Goal: Task Accomplishment & Management: Complete application form

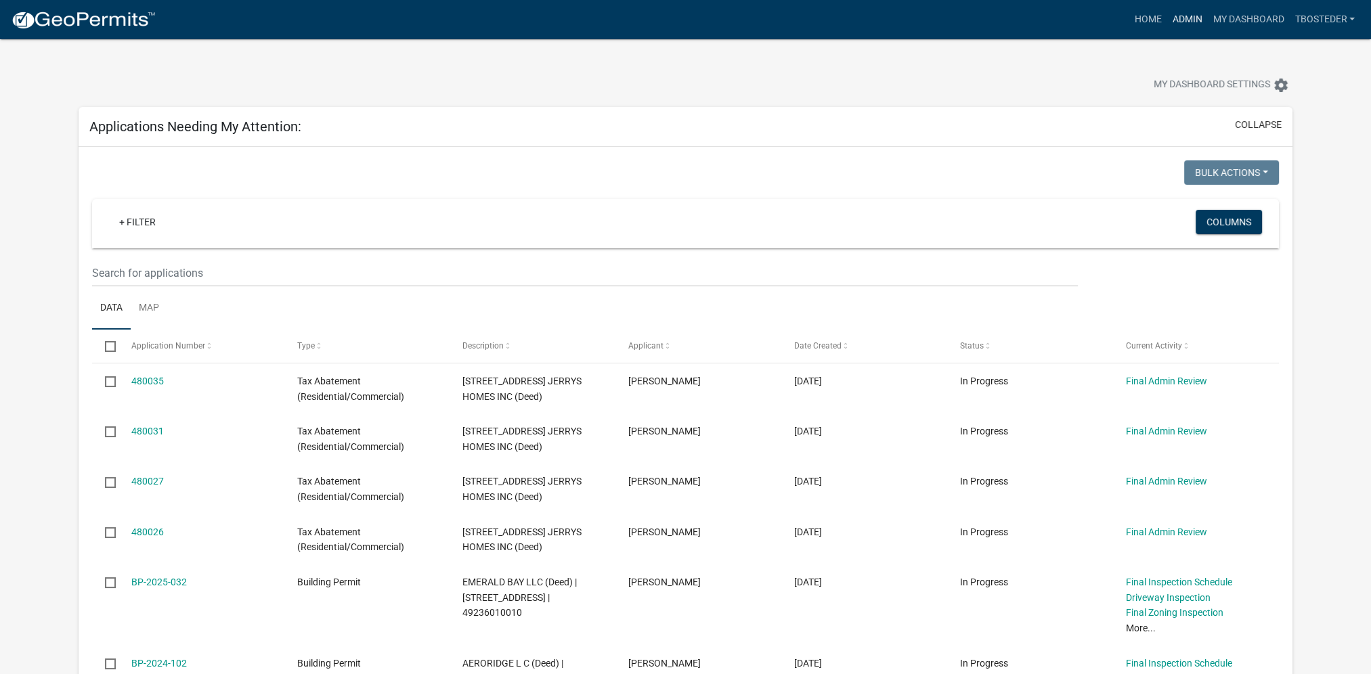
click at [1174, 24] on link "Admin" at bounding box center [1187, 20] width 41 height 26
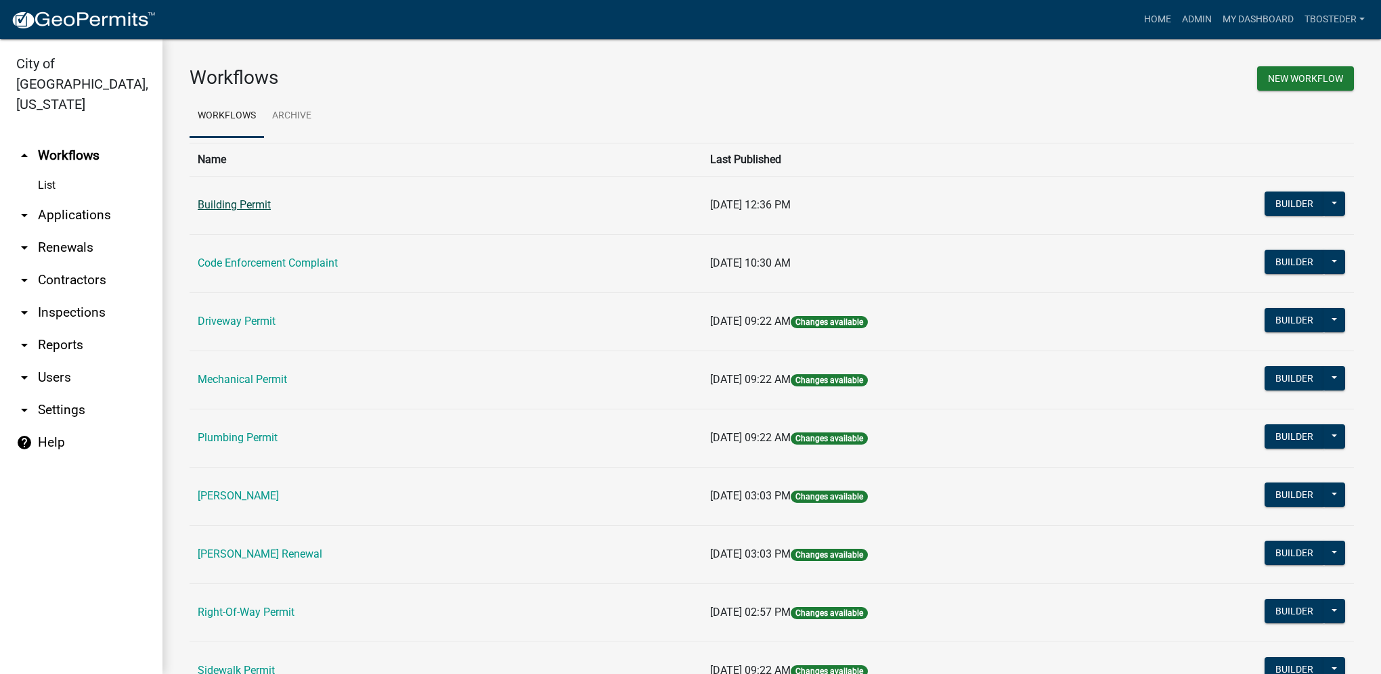
click at [248, 204] on link "Building Permit" at bounding box center [234, 204] width 73 height 13
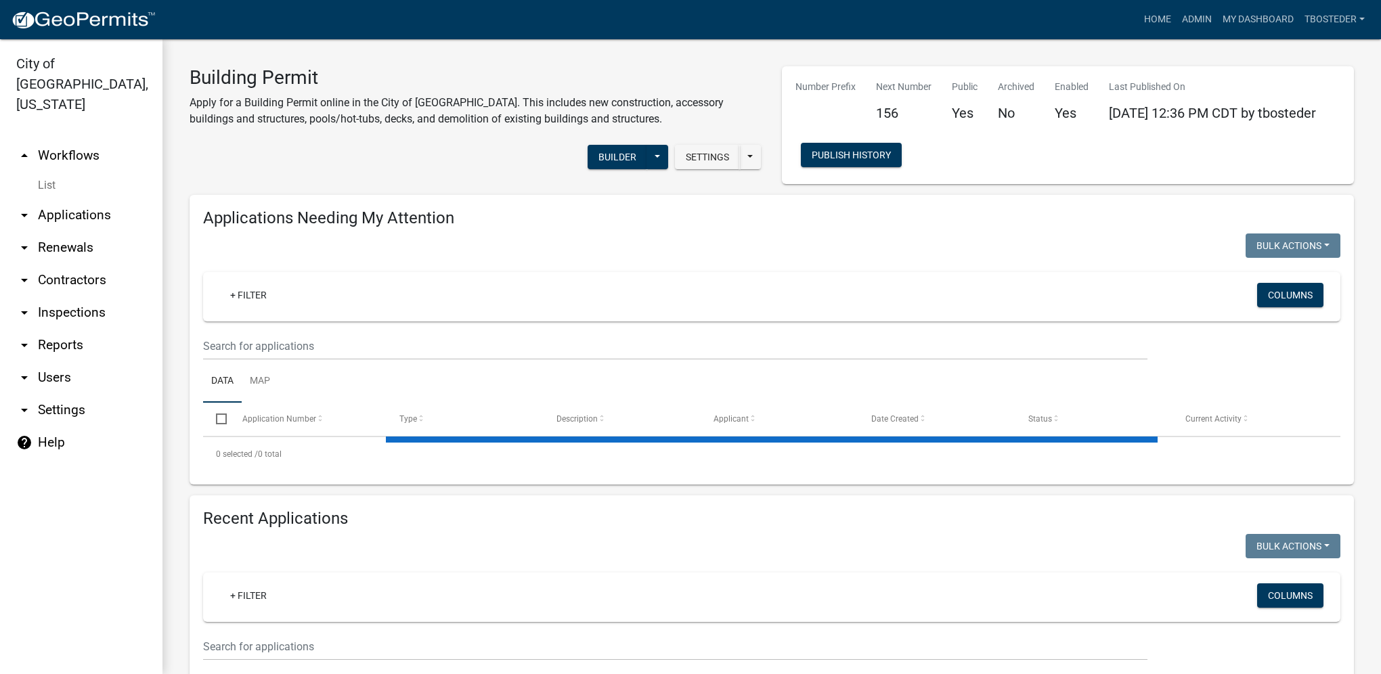
select select "1: 25"
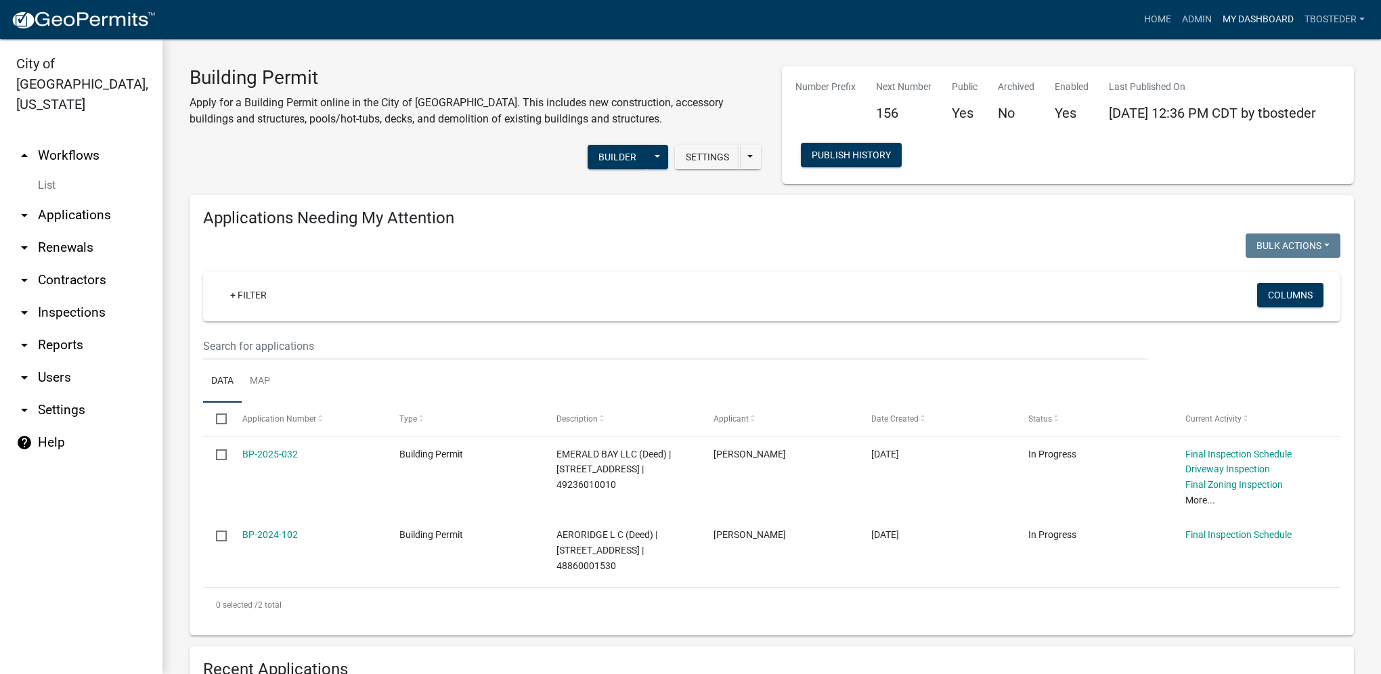
click at [1270, 8] on link "My Dashboard" at bounding box center [1258, 20] width 82 height 26
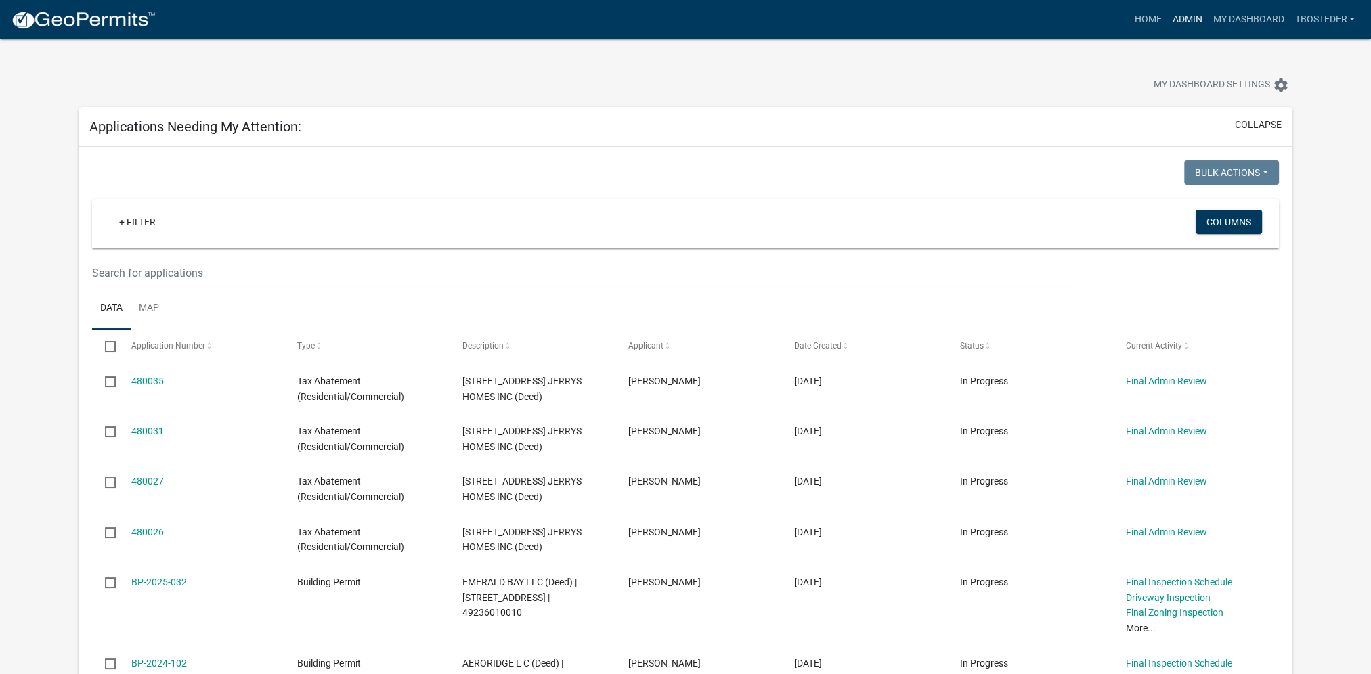
click at [1199, 24] on link "Admin" at bounding box center [1187, 20] width 41 height 26
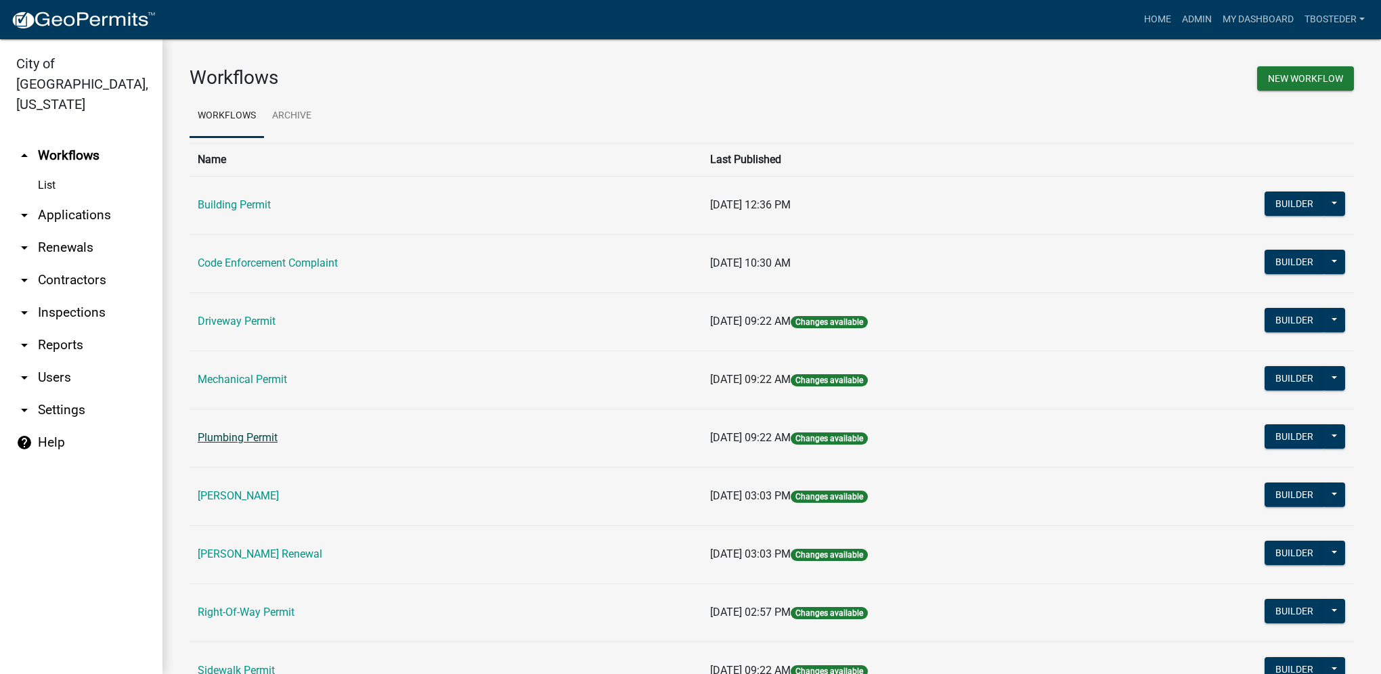
click at [265, 436] on link "Plumbing Permit" at bounding box center [238, 437] width 80 height 13
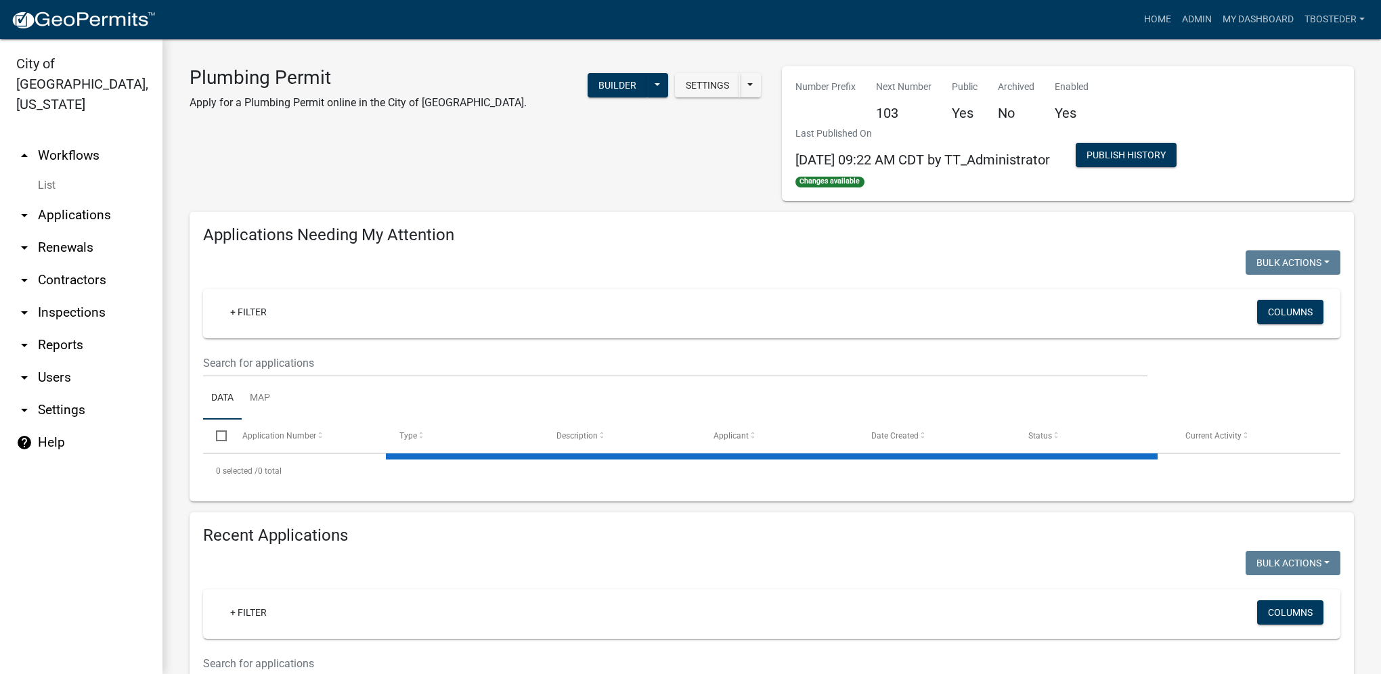
select select "1: 25"
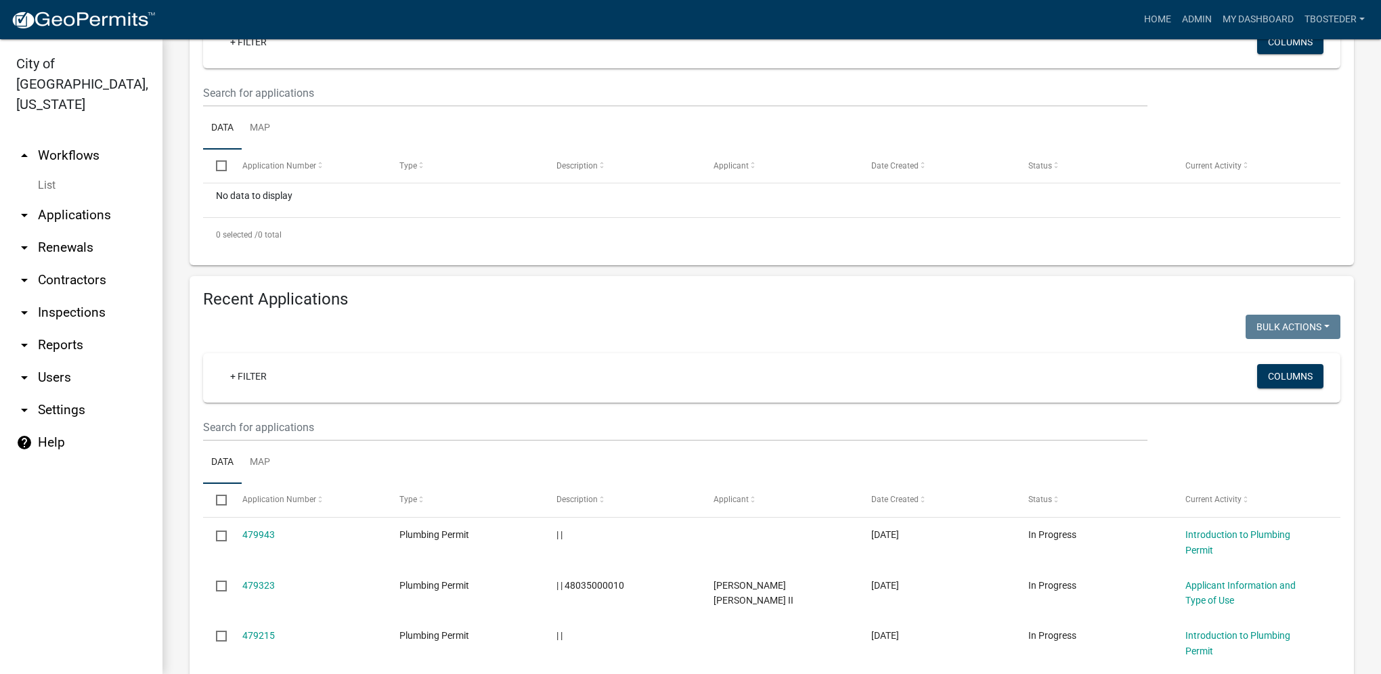
scroll to position [271, 0]
click at [316, 430] on input "text" at bounding box center [675, 427] width 945 height 28
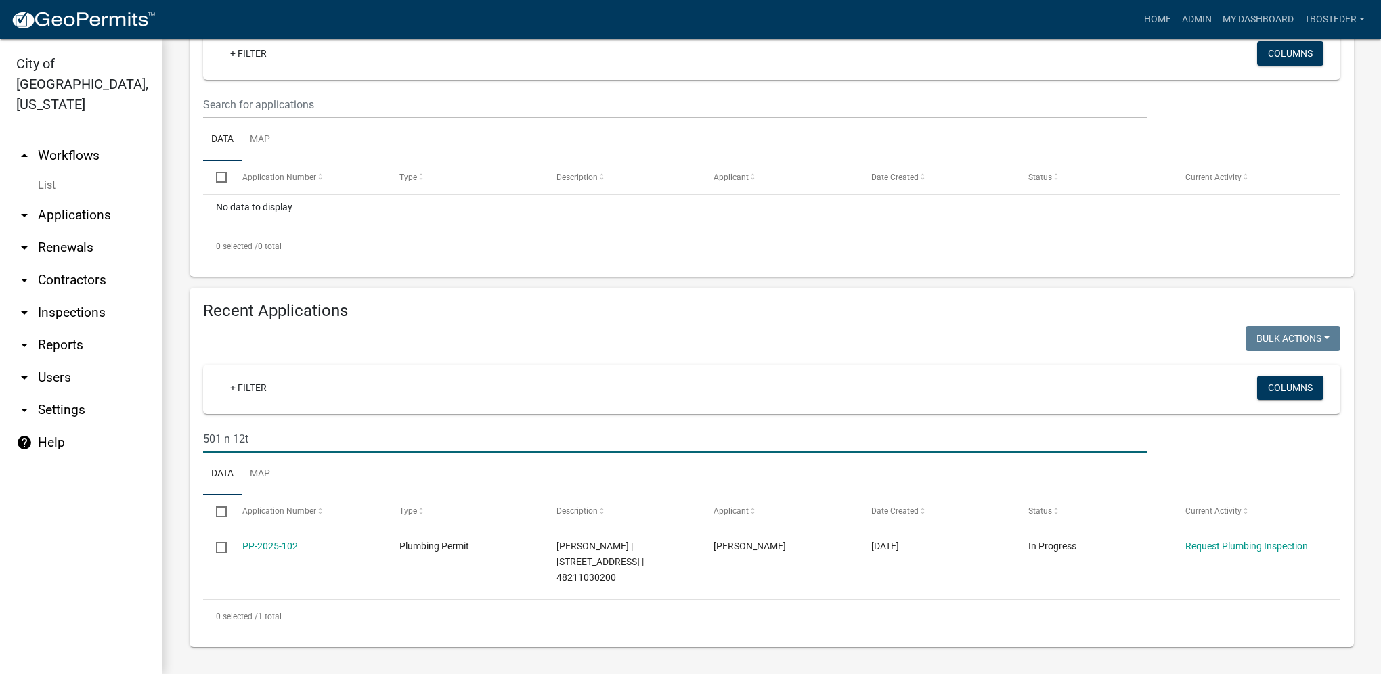
scroll to position [243, 0]
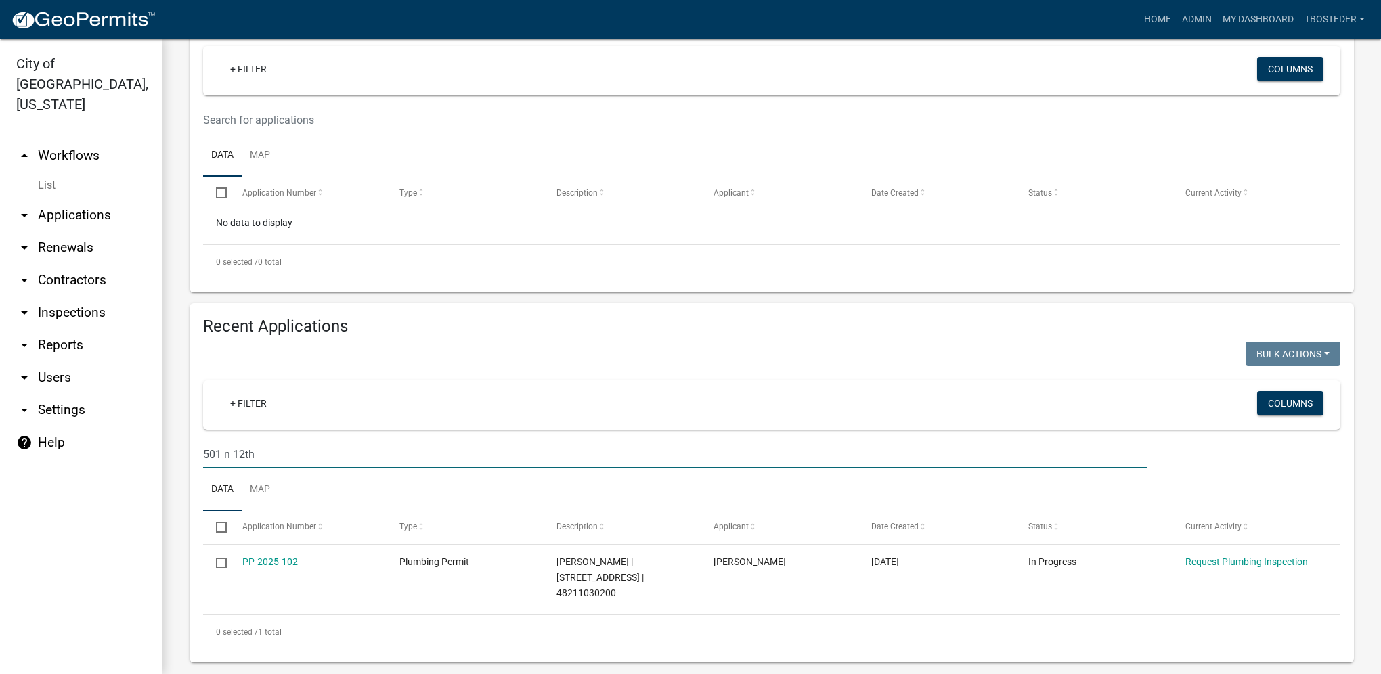
type input "501 n 12th"
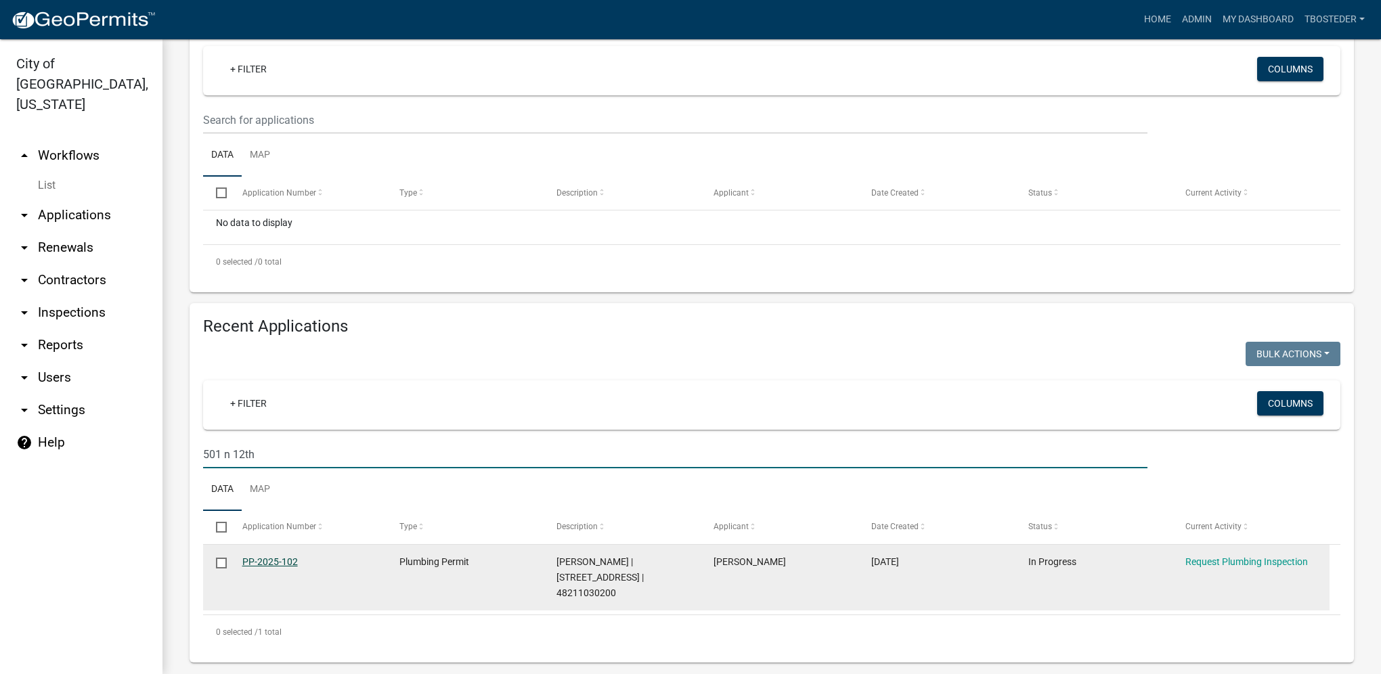
click at [282, 558] on link "PP-2025-102" at bounding box center [270, 562] width 56 height 11
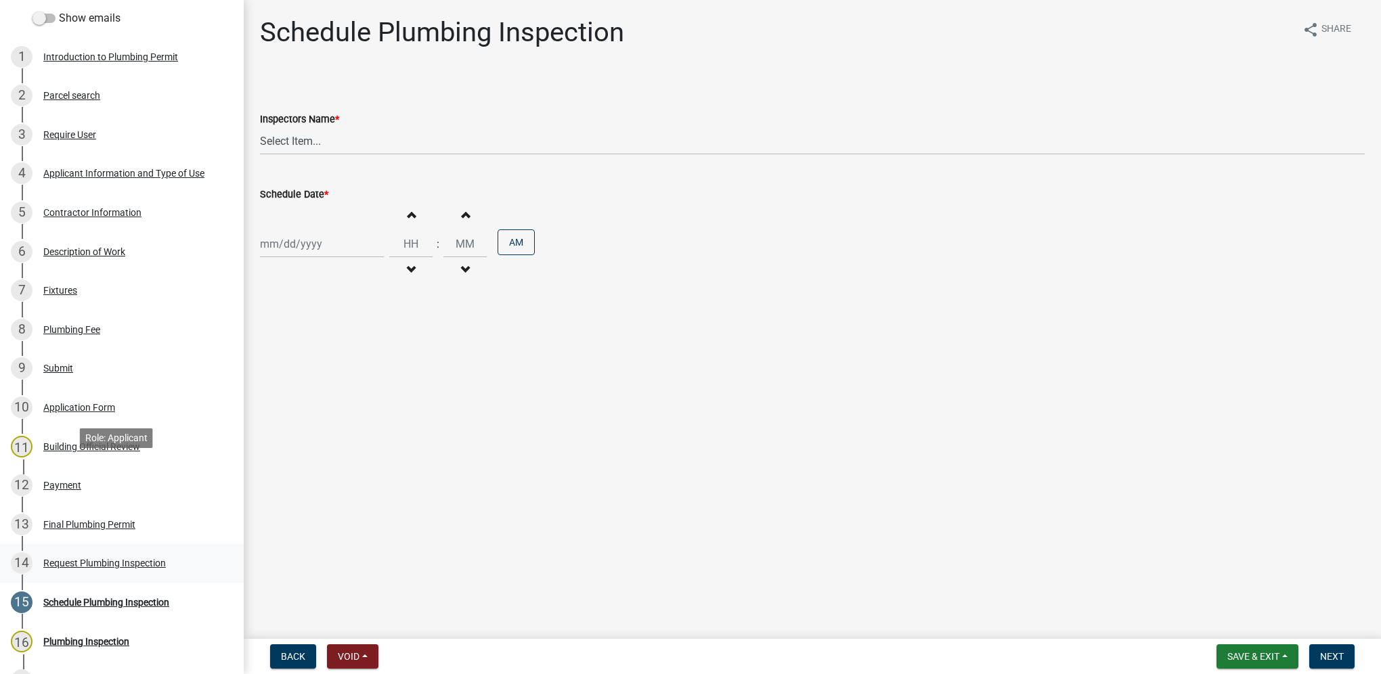
scroll to position [271, 0]
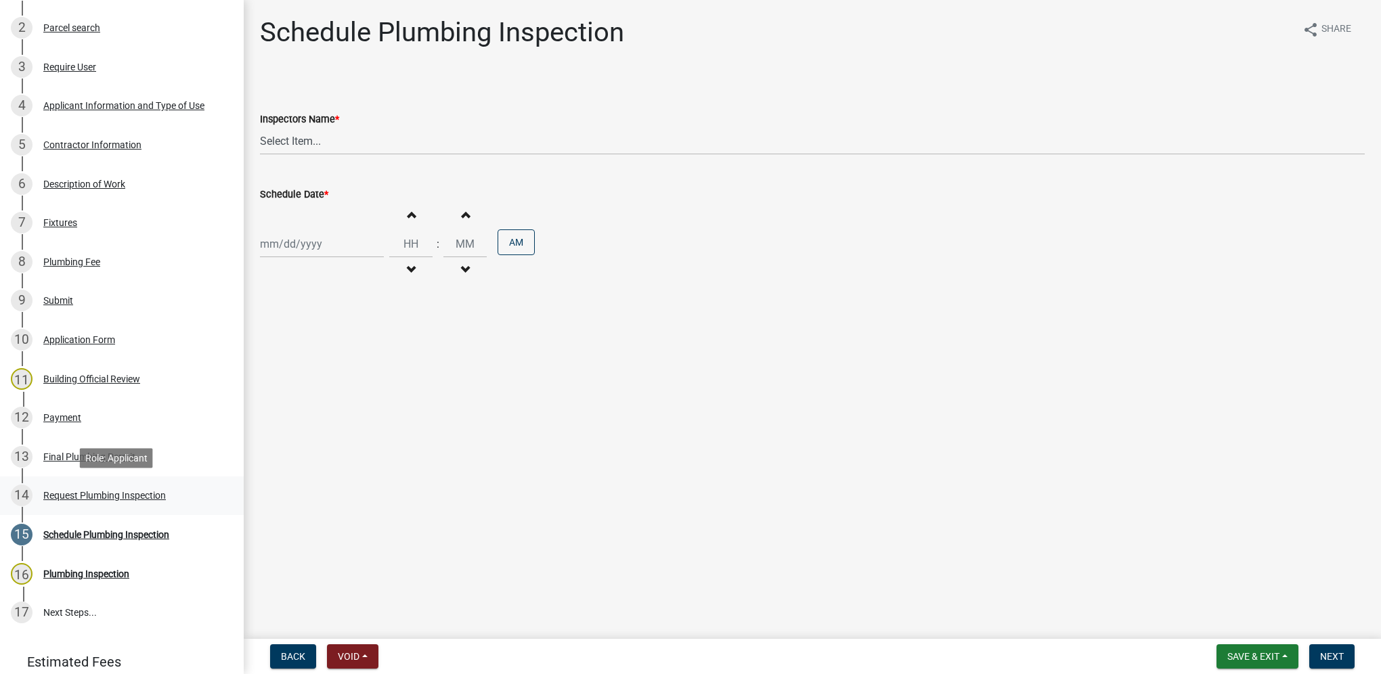
click at [149, 485] on div "14 Request Plumbing Inspection" at bounding box center [116, 496] width 211 height 22
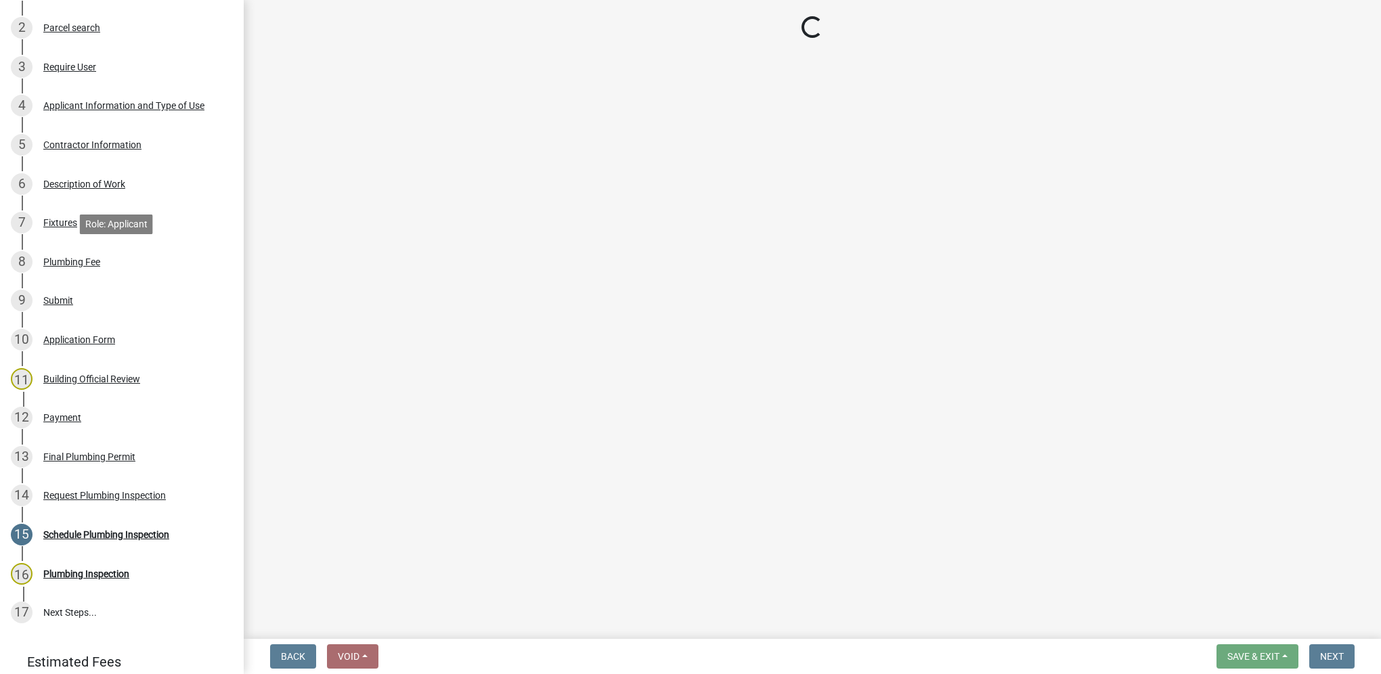
select select "90b36dbe-a3c5-433e-a0e2-0f20ac40aee5"
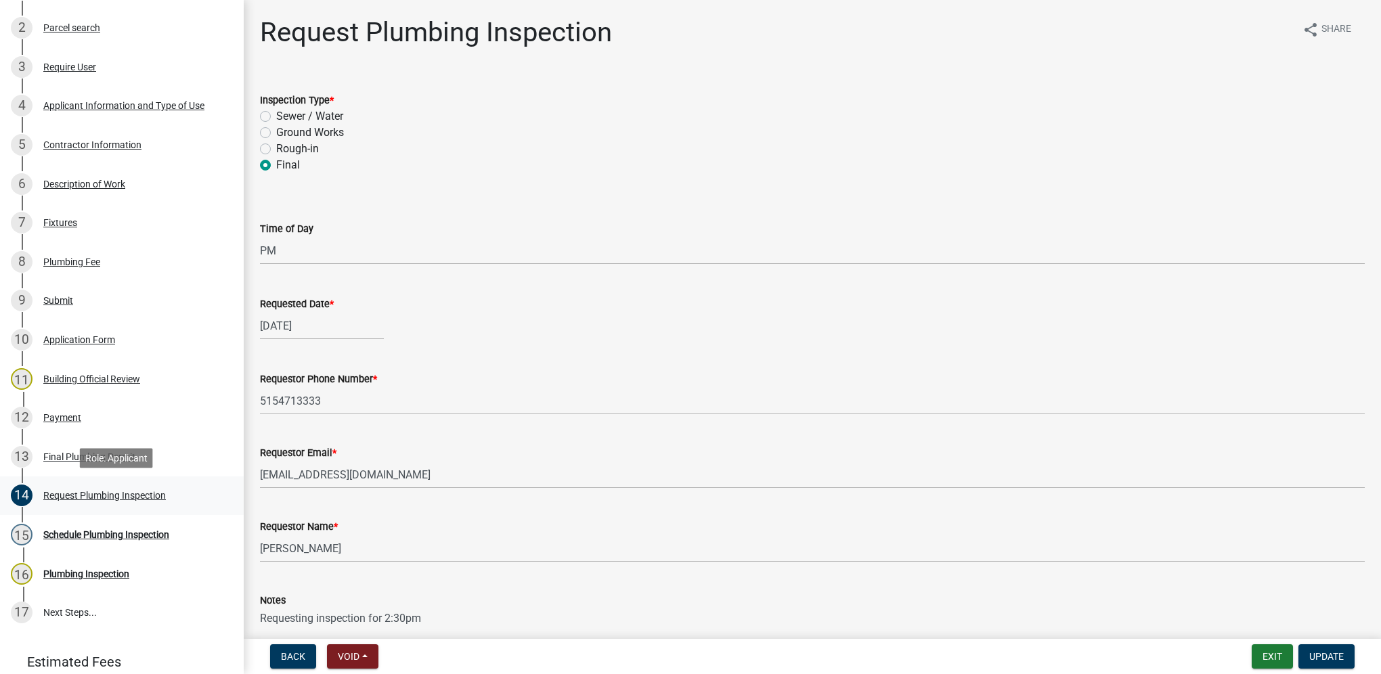
click at [120, 489] on div "14 Request Plumbing Inspection" at bounding box center [116, 496] width 211 height 22
click at [118, 540] on div "Schedule Plumbing Inspection" at bounding box center [106, 534] width 126 height 9
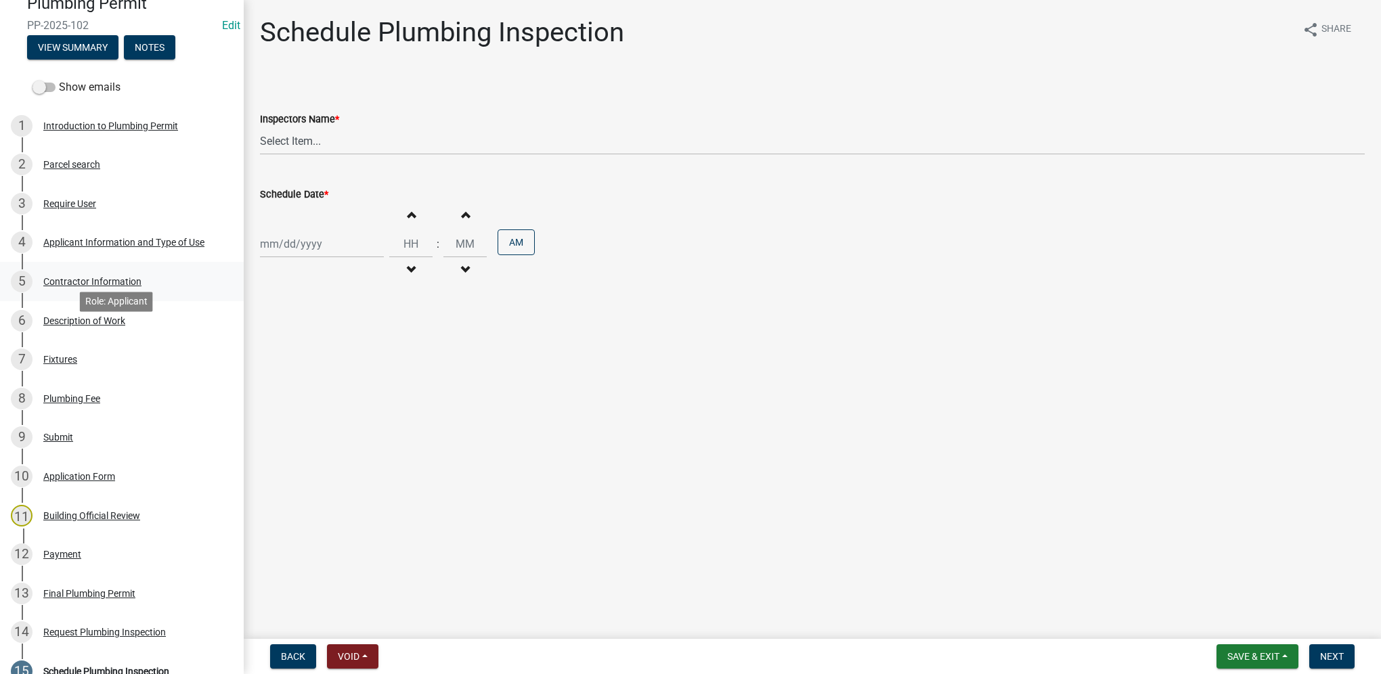
scroll to position [68, 0]
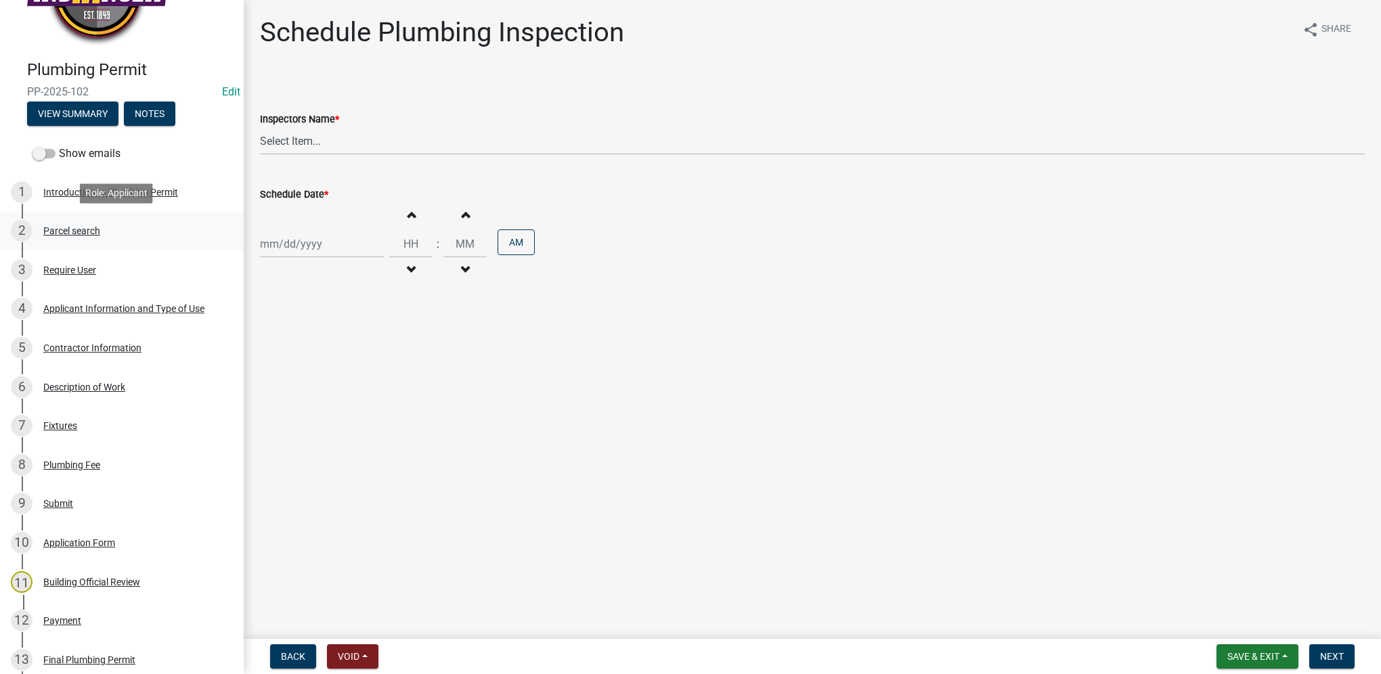
click at [65, 230] on div "Parcel search" at bounding box center [71, 230] width 57 height 9
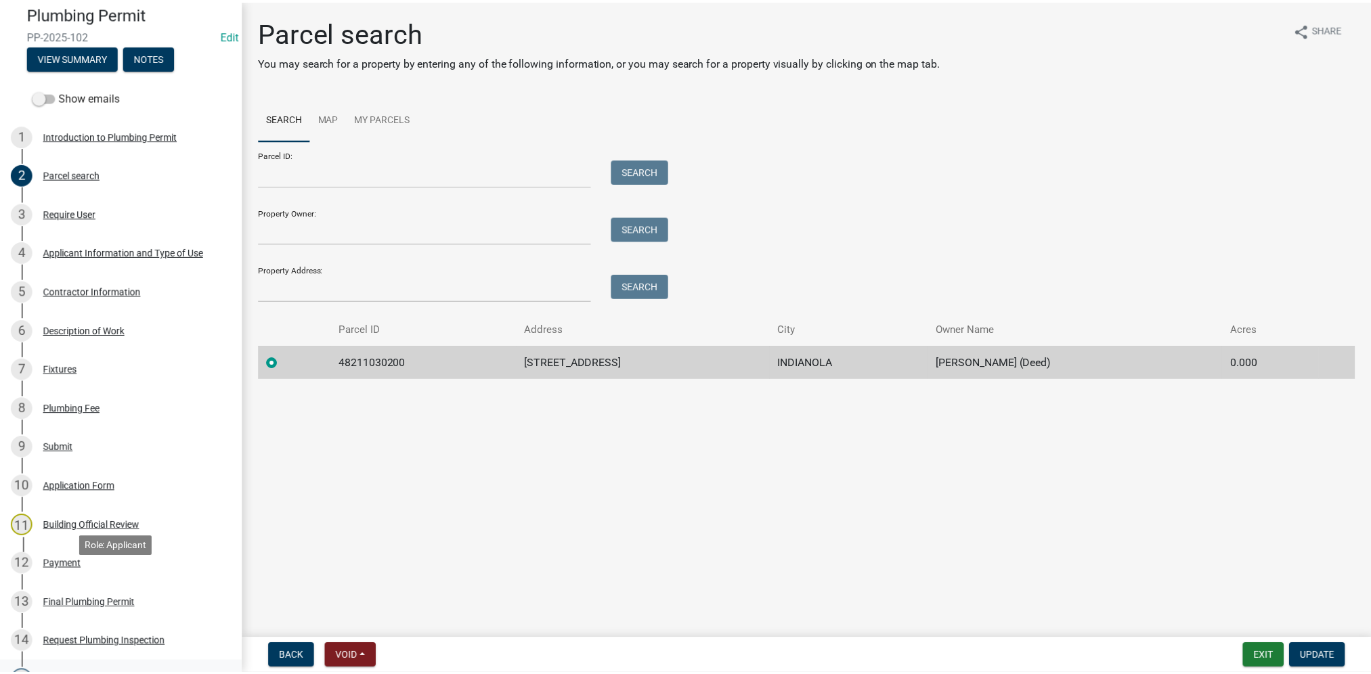
scroll to position [271, 0]
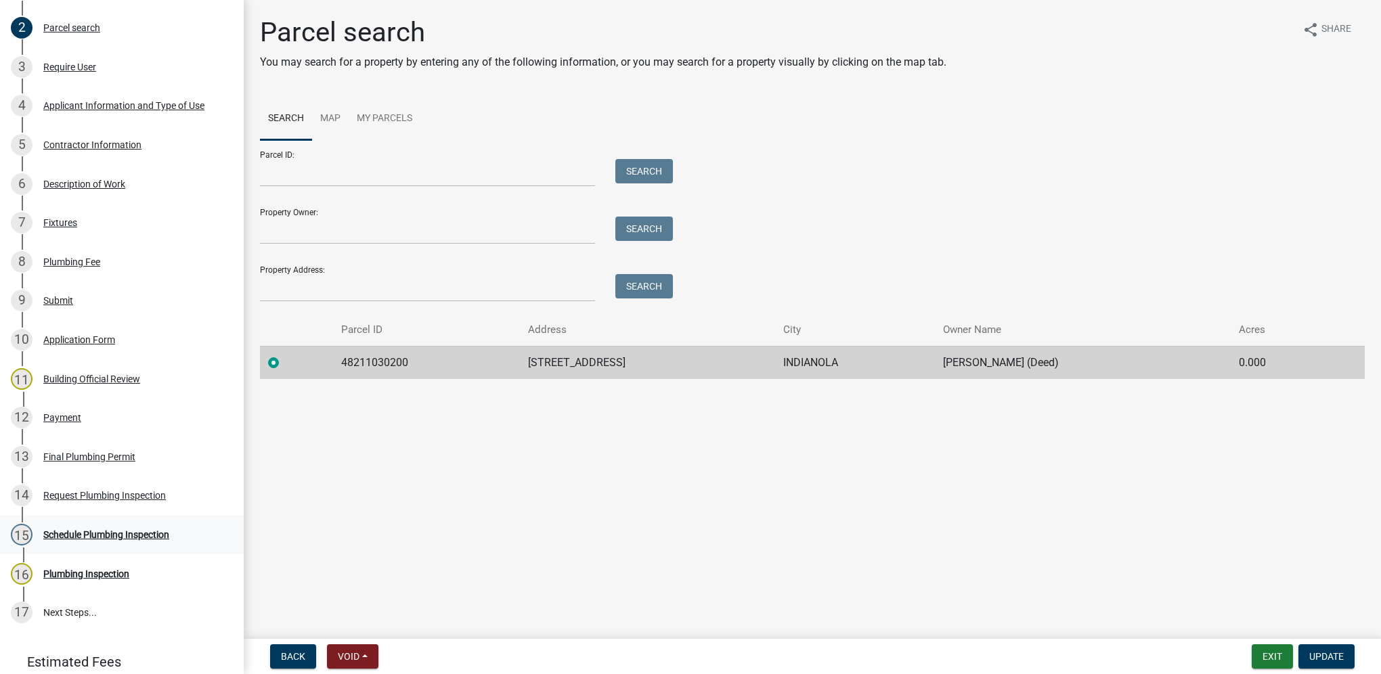
click at [117, 534] on div "Schedule Plumbing Inspection" at bounding box center [106, 534] width 126 height 9
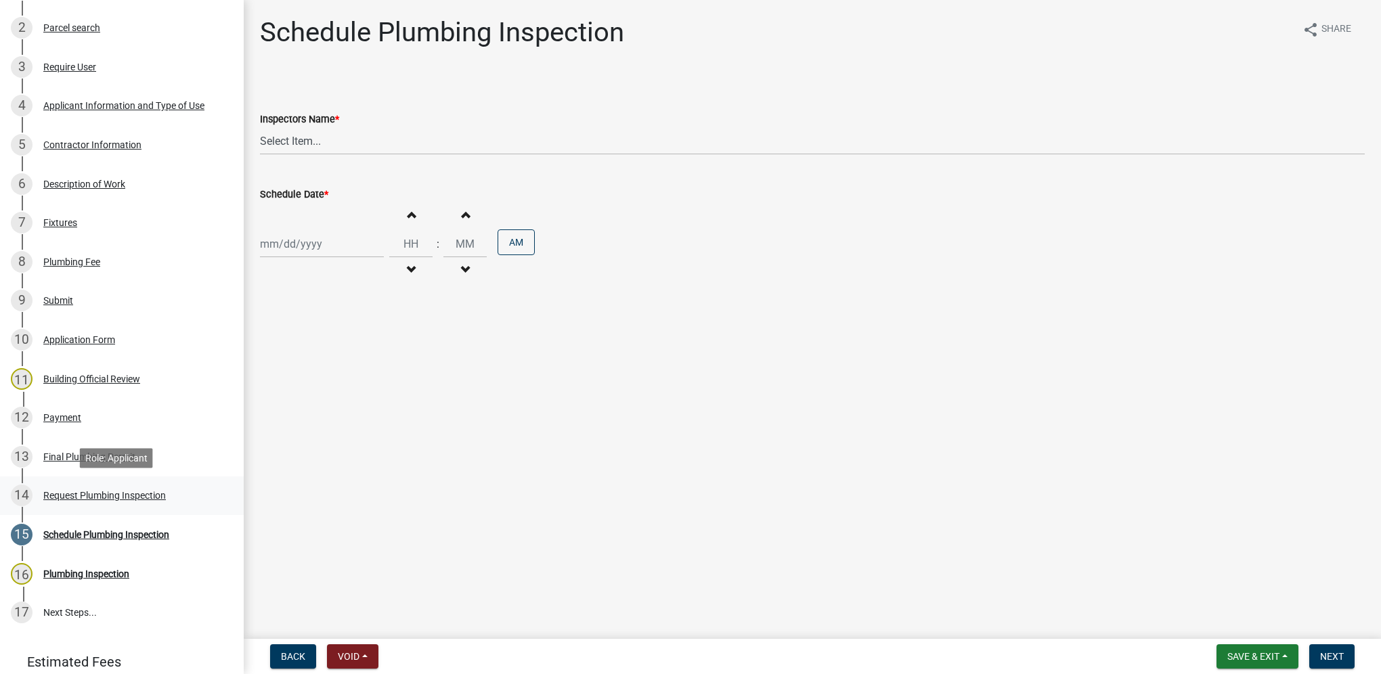
click at [145, 502] on div "14 Request Plumbing Inspection" at bounding box center [116, 496] width 211 height 22
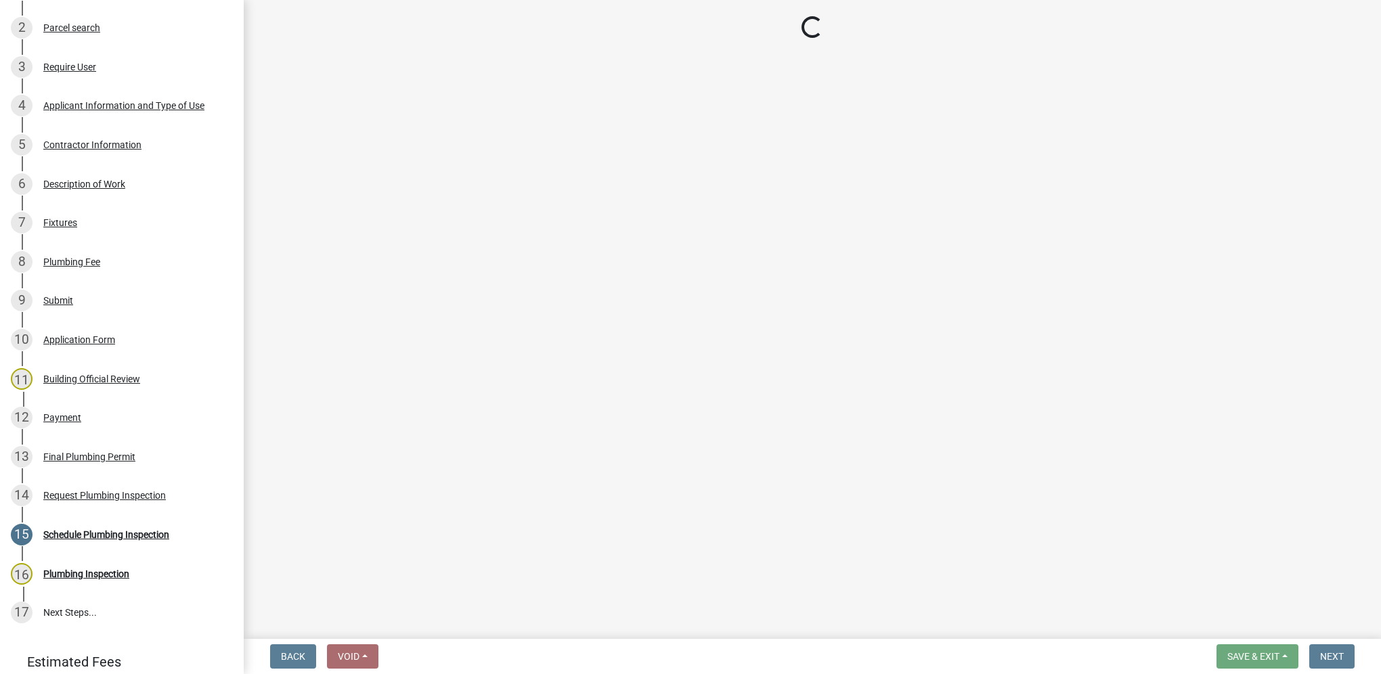
select select "90b36dbe-a3c5-433e-a0e2-0f20ac40aee5"
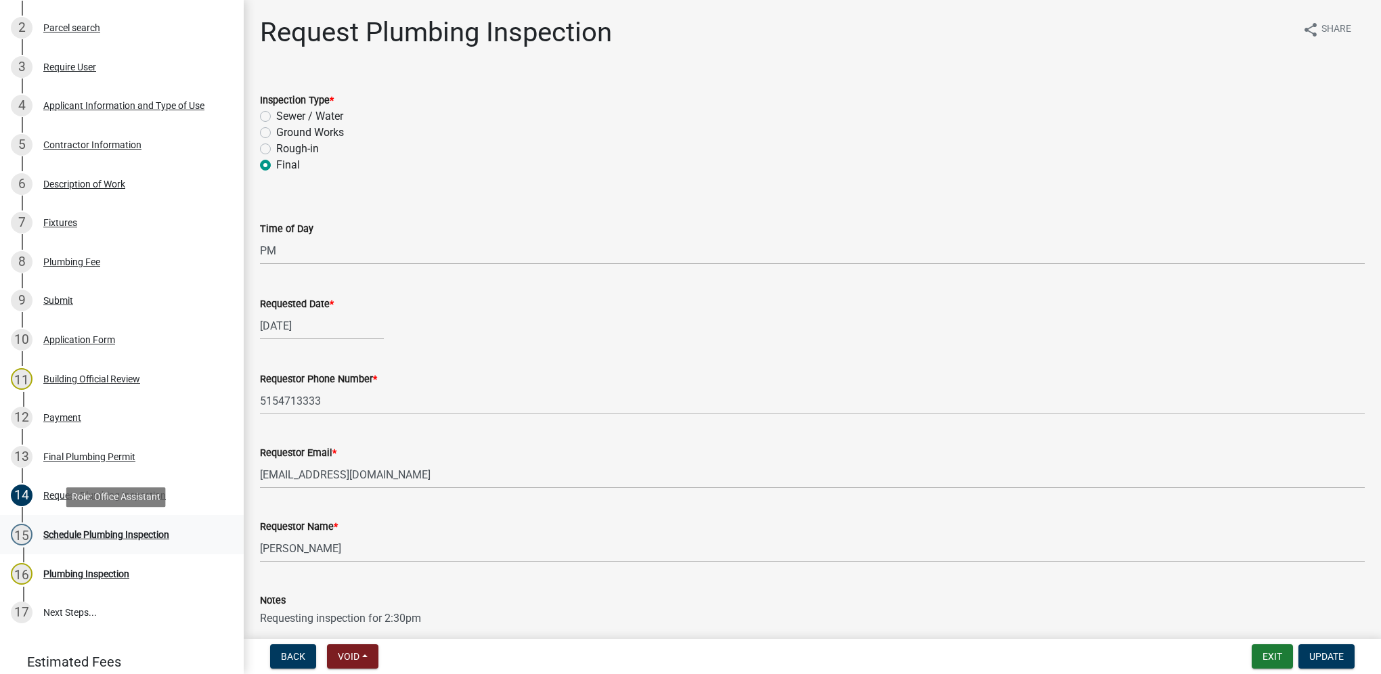
click at [133, 542] on div "15 Schedule Plumbing Inspection" at bounding box center [116, 535] width 211 height 22
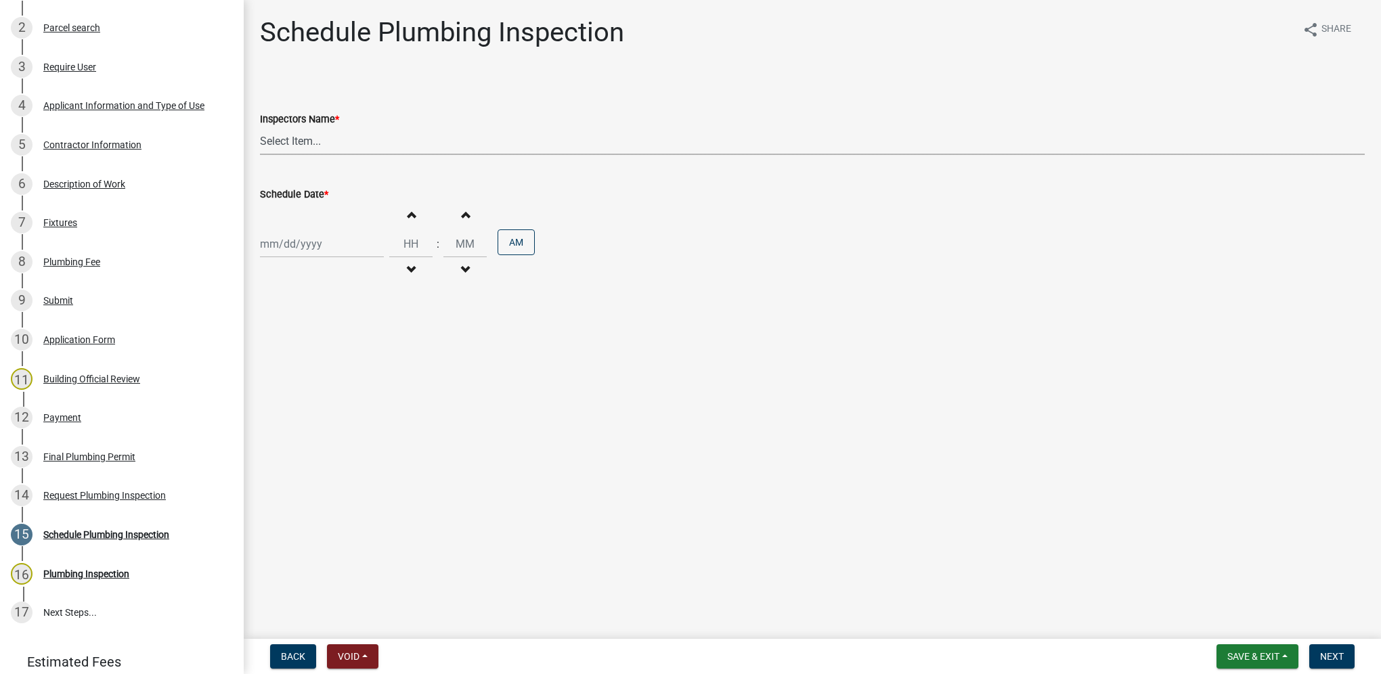
click at [291, 145] on select "Select Item... [DEMOGRAPHIC_DATA] (Indianola Other Inspector) T. Little ([PERSO…" at bounding box center [812, 141] width 1105 height 28
select select "27b8dde7-9ed4-44e4-ae8e-5969b60be3e6"
click at [260, 127] on select "Select Item... [DEMOGRAPHIC_DATA] (Indianola Other Inspector) T. Little ([PERSO…" at bounding box center [812, 141] width 1105 height 28
click at [295, 233] on div at bounding box center [322, 244] width 124 height 28
select select "9"
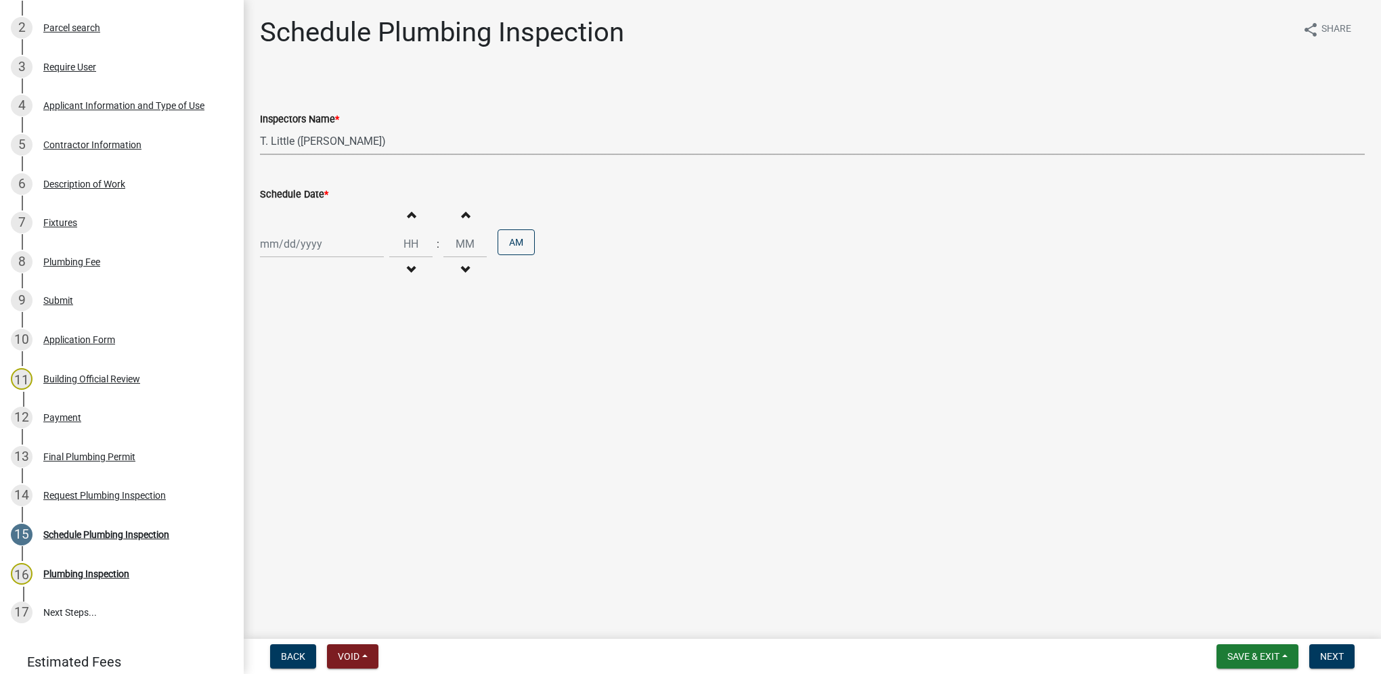
select select "2025"
click at [357, 358] on div "19" at bounding box center [360, 360] width 22 height 22
type input "[DATE]"
click at [403, 242] on input "Hours" at bounding box center [410, 244] width 43 height 28
type input "10"
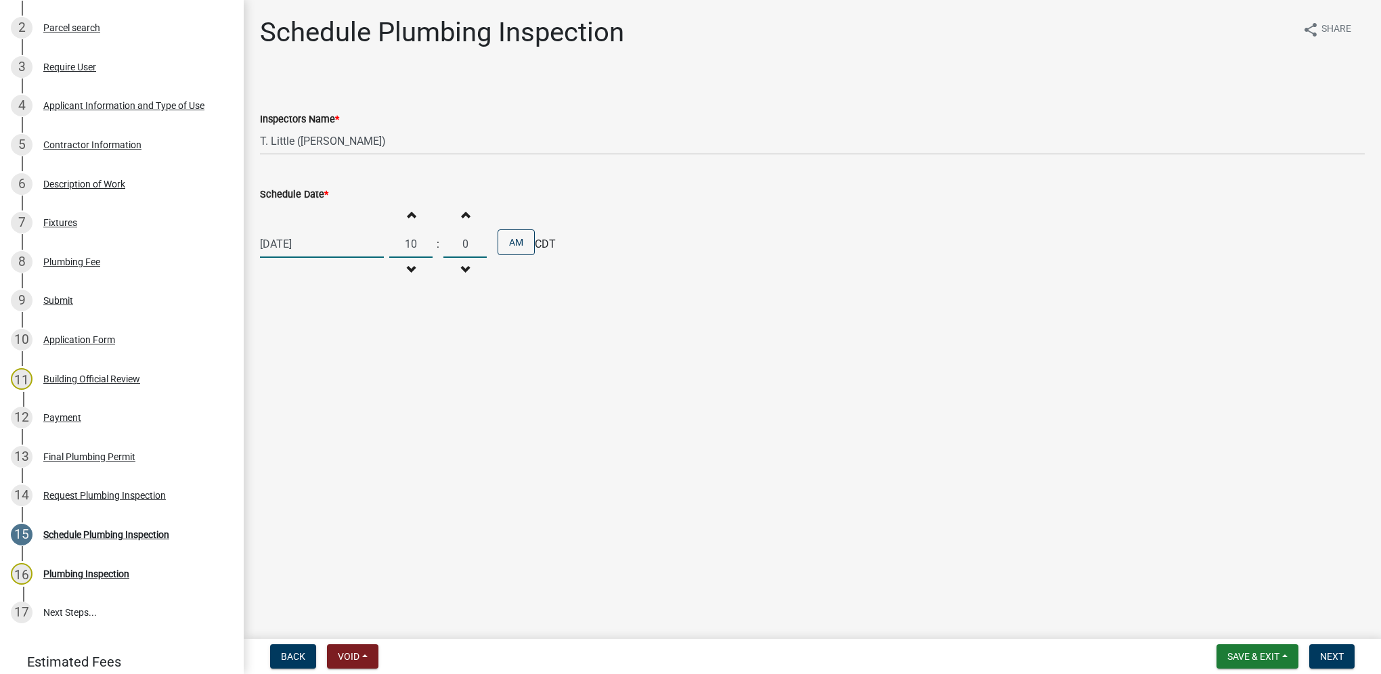
type input "00"
click at [1323, 657] on span "Next" at bounding box center [1332, 656] width 24 height 11
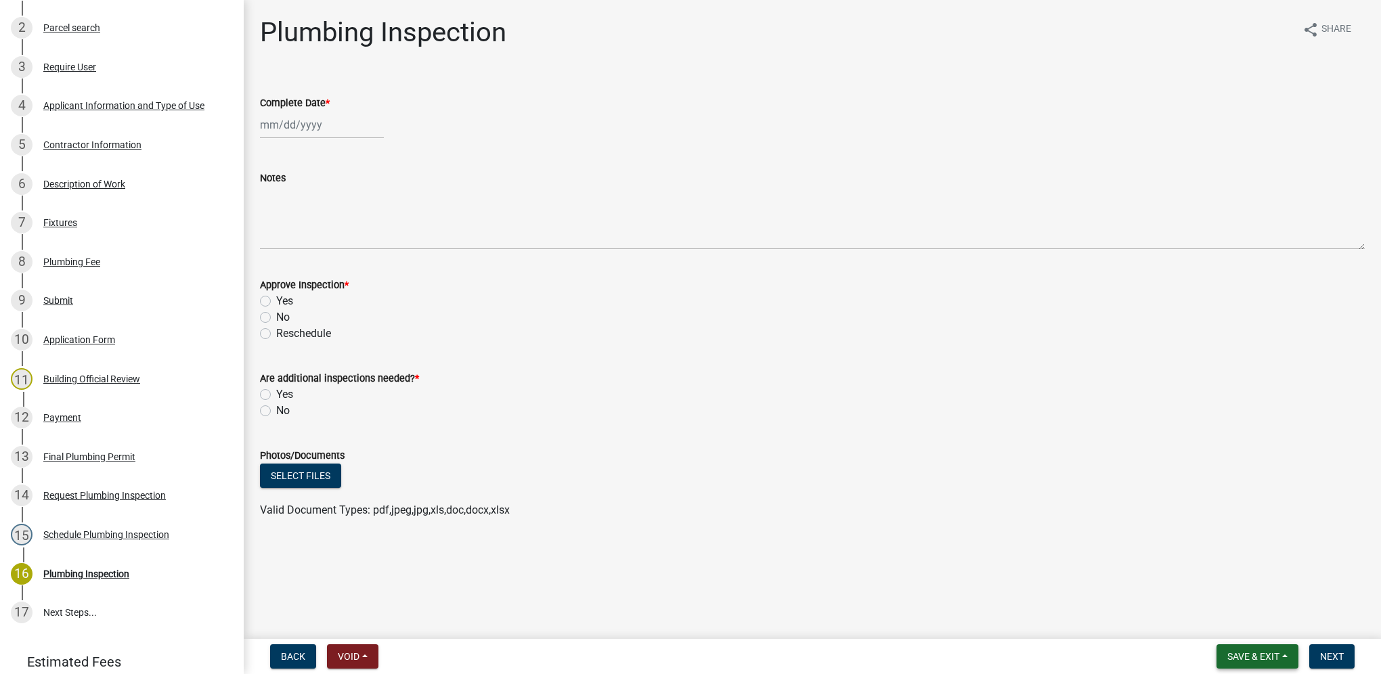
click at [1274, 659] on span "Save & Exit" at bounding box center [1254, 656] width 52 height 11
click at [1263, 624] on button "Save & Exit" at bounding box center [1244, 621] width 108 height 32
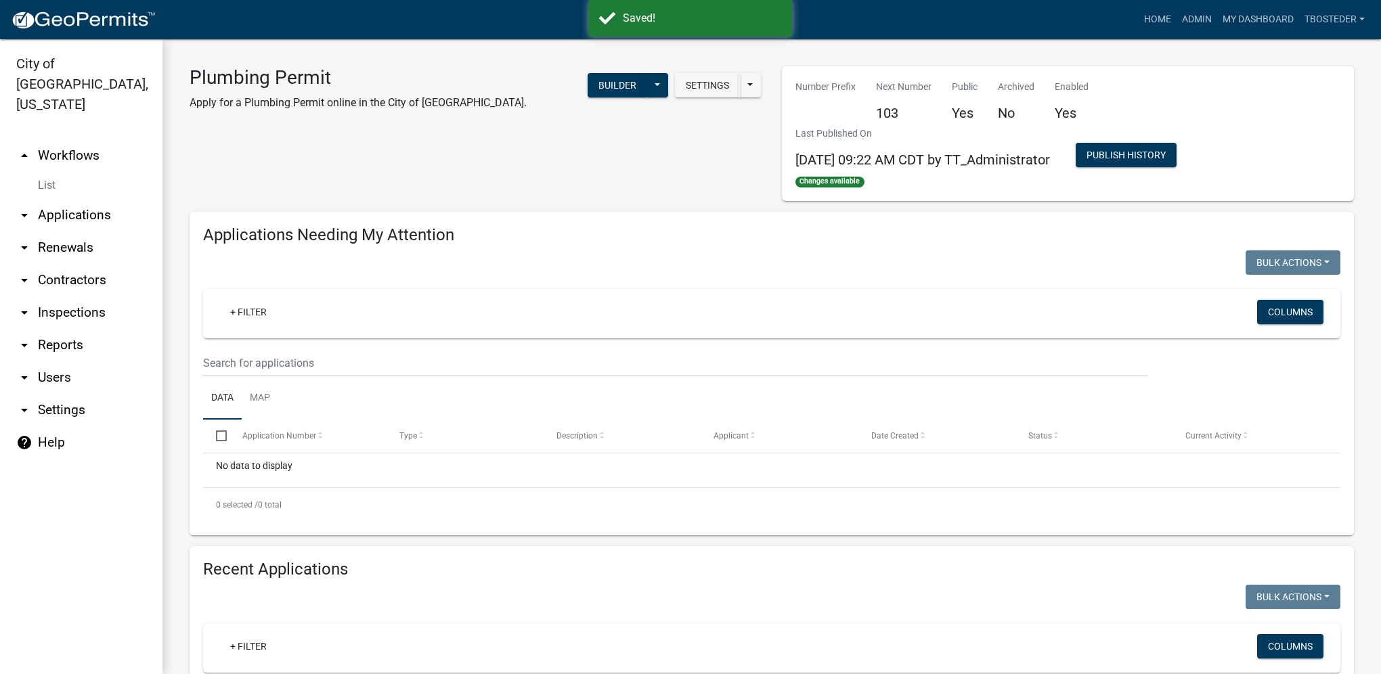
select select "1: 25"
click at [1246, 20] on link "My Dashboard" at bounding box center [1258, 20] width 82 height 26
